Goal: Information Seeking & Learning: Learn about a topic

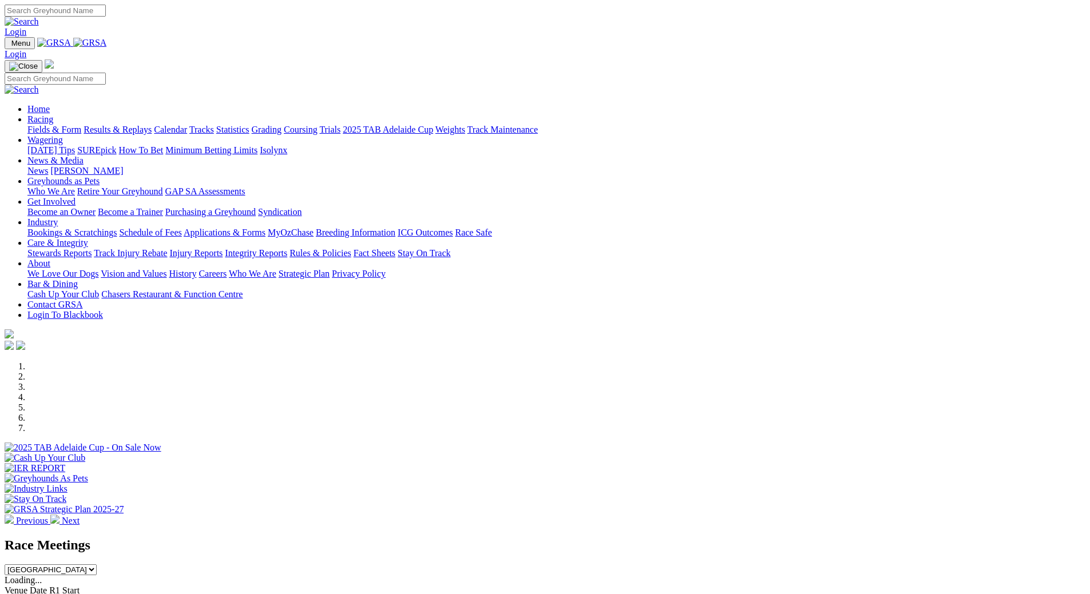
click at [187, 125] on link "Calendar" at bounding box center [170, 130] width 33 height 10
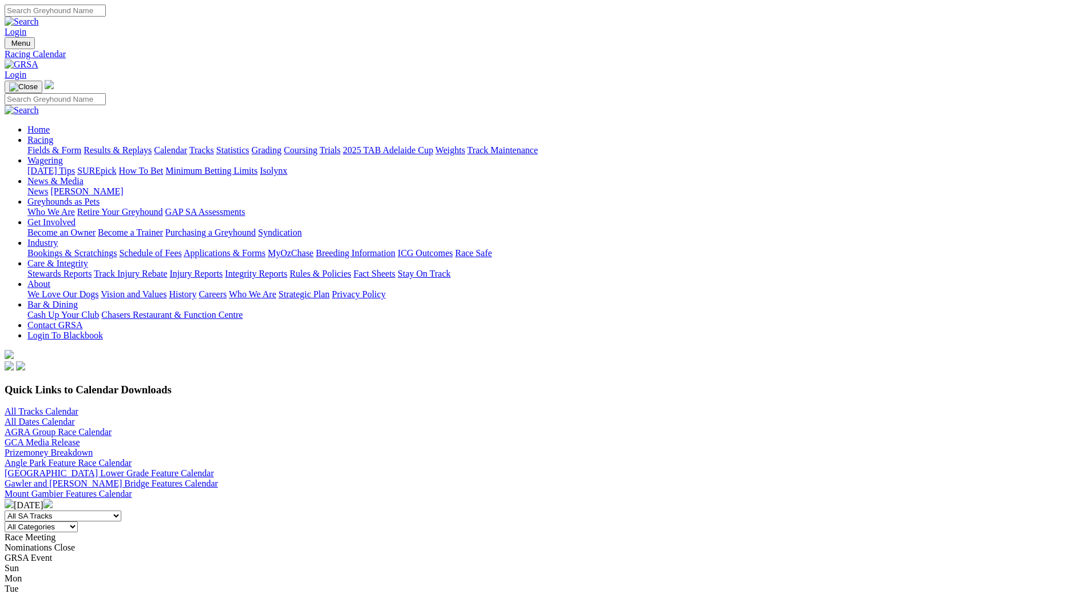
click at [53, 499] on img at bounding box center [47, 503] width 9 height 9
click at [81, 145] on link "Fields & Form" at bounding box center [54, 150] width 54 height 10
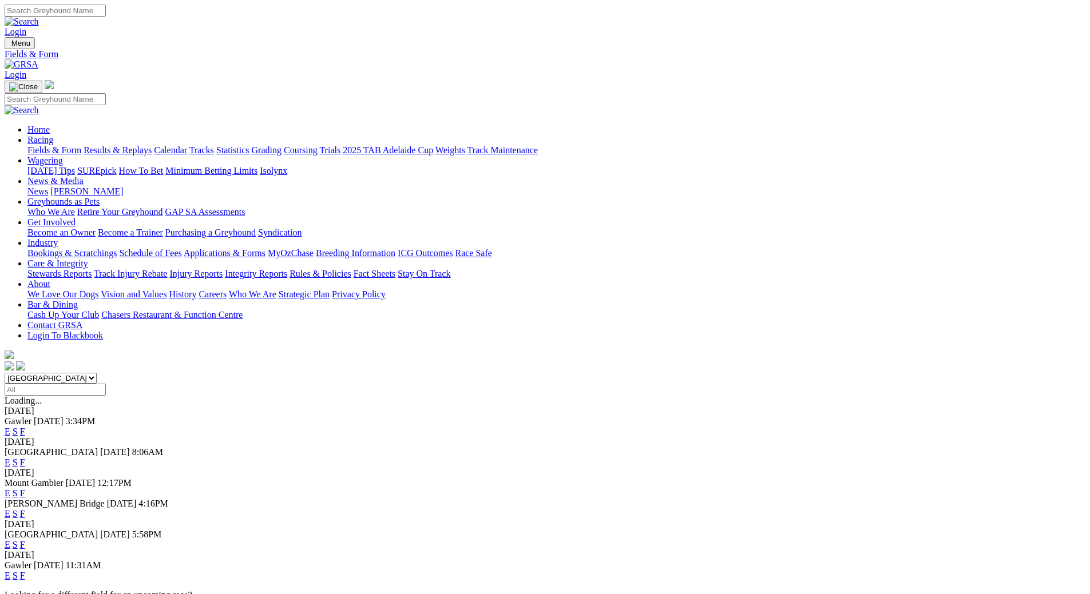
click at [25, 509] on link "F" at bounding box center [22, 514] width 5 height 10
click at [25, 540] on link "F" at bounding box center [22, 545] width 5 height 10
click at [25, 571] on link "F" at bounding box center [22, 576] width 5 height 10
click at [187, 145] on link "Calendar" at bounding box center [170, 150] width 33 height 10
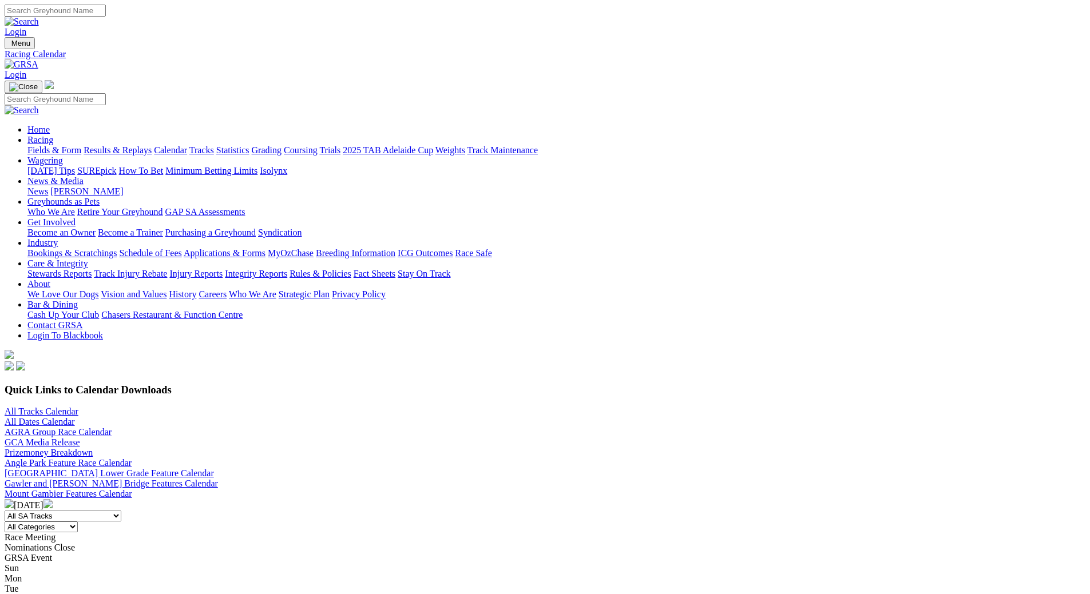
click at [53, 499] on img at bounding box center [47, 503] width 9 height 9
click at [81, 145] on link "Fields & Form" at bounding box center [54, 150] width 54 height 10
